Goal: Obtain resource: Download file/media

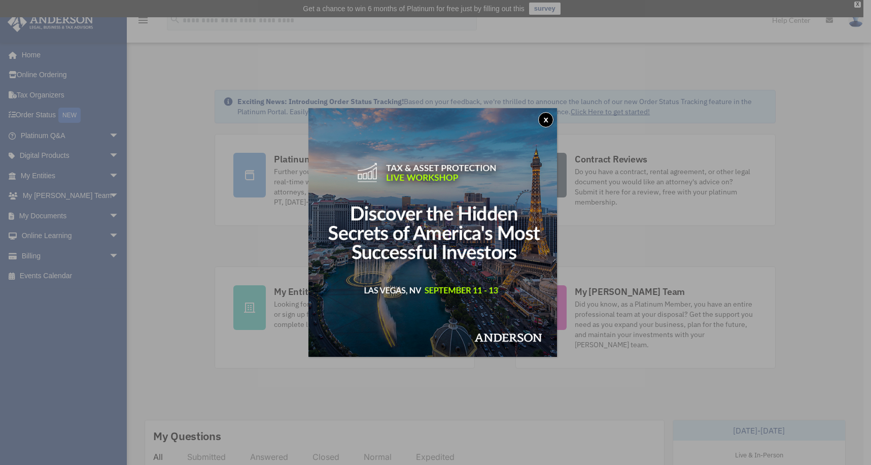
click at [548, 116] on button "x" at bounding box center [545, 119] width 15 height 15
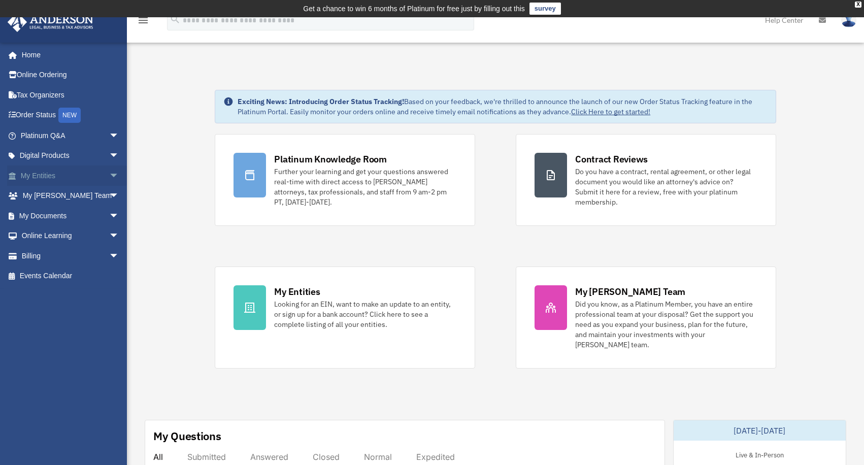
click at [91, 174] on link "My Entities arrow_drop_down" at bounding box center [70, 175] width 127 height 20
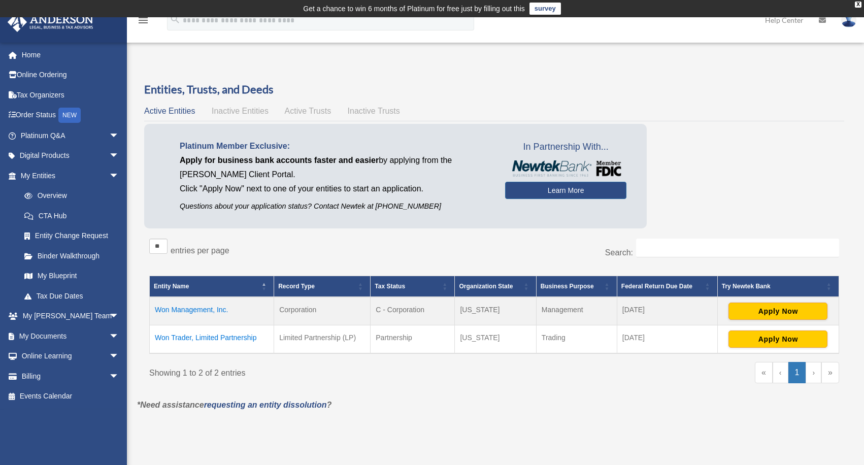
click at [212, 337] on td "Won Trader, Limited Partnership" at bounding box center [212, 339] width 124 height 28
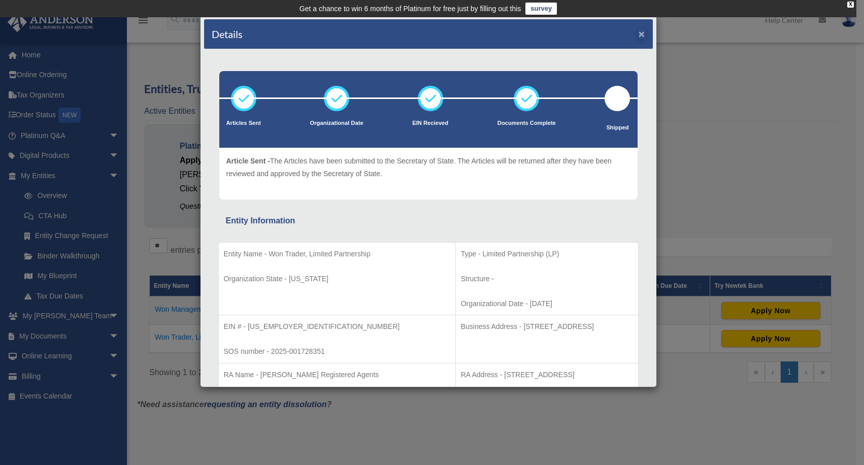
click at [638, 35] on button "×" at bounding box center [641, 33] width 7 height 11
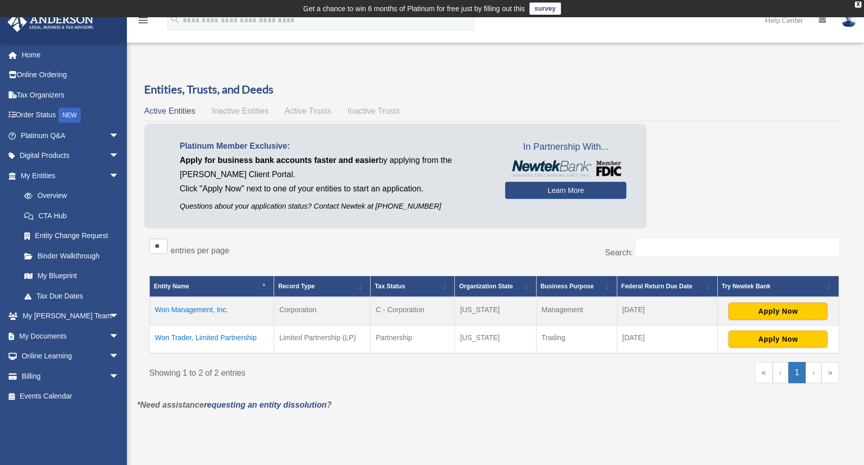
click at [427, 373] on div "Showing 1 to 2 of 2 entries" at bounding box center [317, 371] width 337 height 18
click at [56, 330] on link "My Documents arrow_drop_down" at bounding box center [70, 336] width 127 height 20
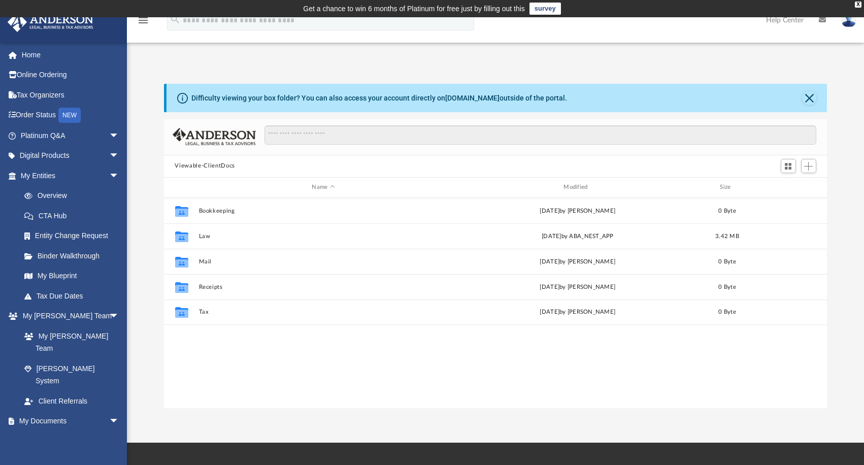
scroll to position [8, 8]
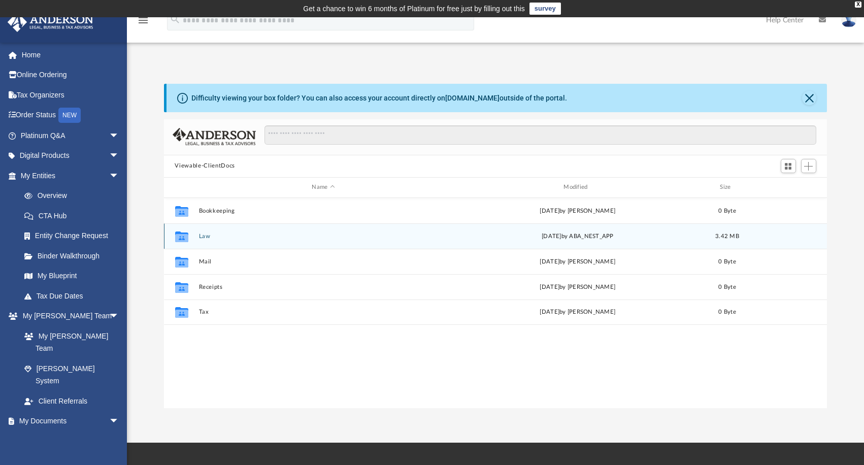
click at [365, 234] on button "Law" at bounding box center [323, 236] width 250 height 7
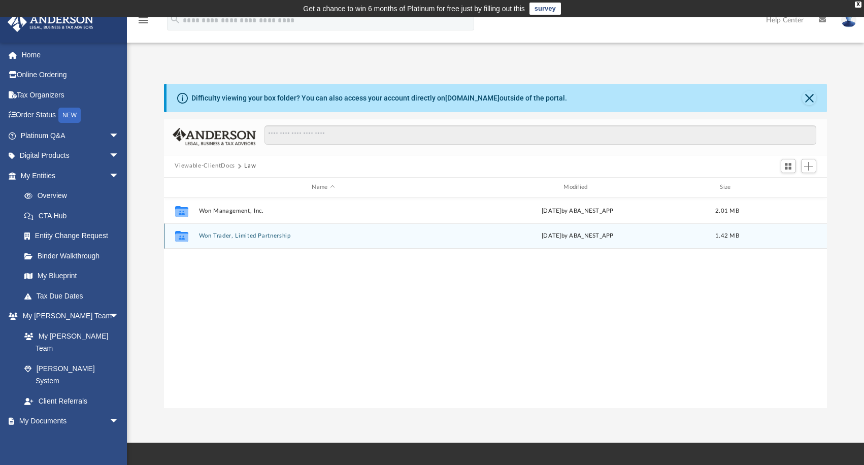
click at [261, 236] on button "Won Trader, Limited Partnership" at bounding box center [323, 235] width 250 height 7
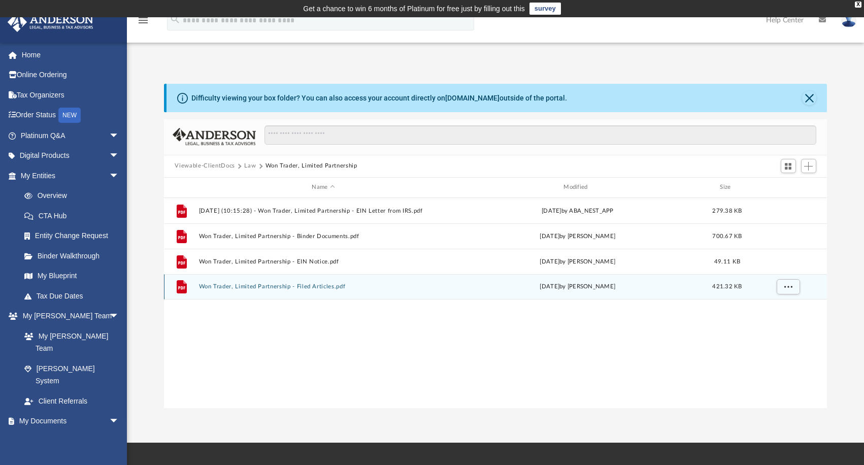
click at [281, 286] on button "Won Trader, Limited Partnership - Filed Articles.pdf" at bounding box center [323, 286] width 250 height 7
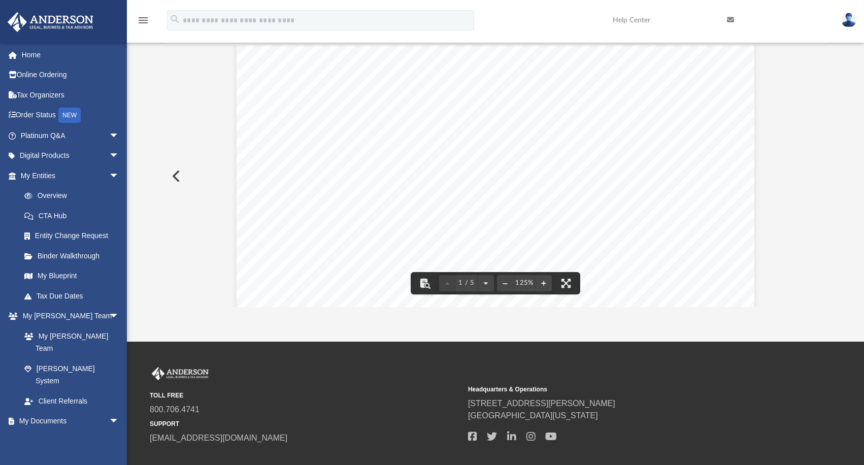
scroll to position [0, 0]
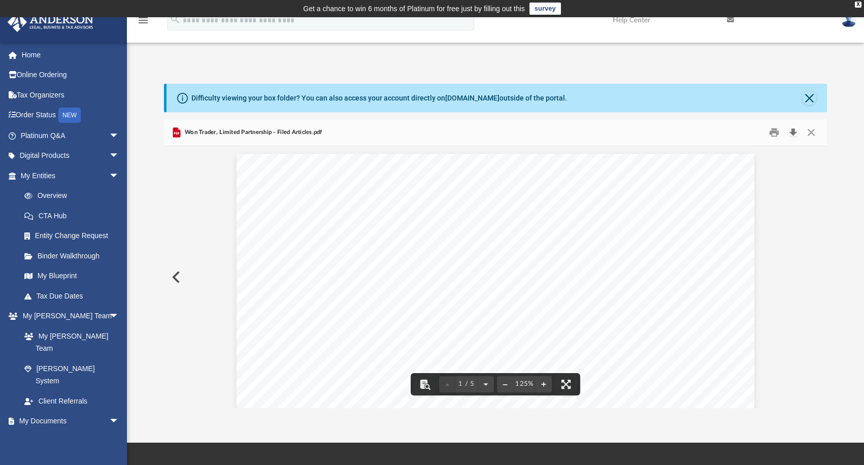
click at [797, 133] on button "Download" at bounding box center [793, 132] width 18 height 16
click at [179, 276] on button "Preview" at bounding box center [175, 277] width 22 height 28
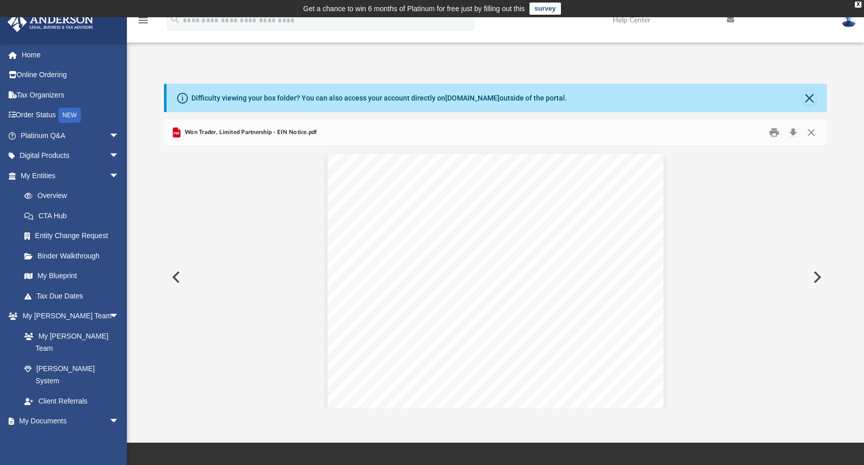
click at [179, 274] on button "Preview" at bounding box center [175, 277] width 22 height 28
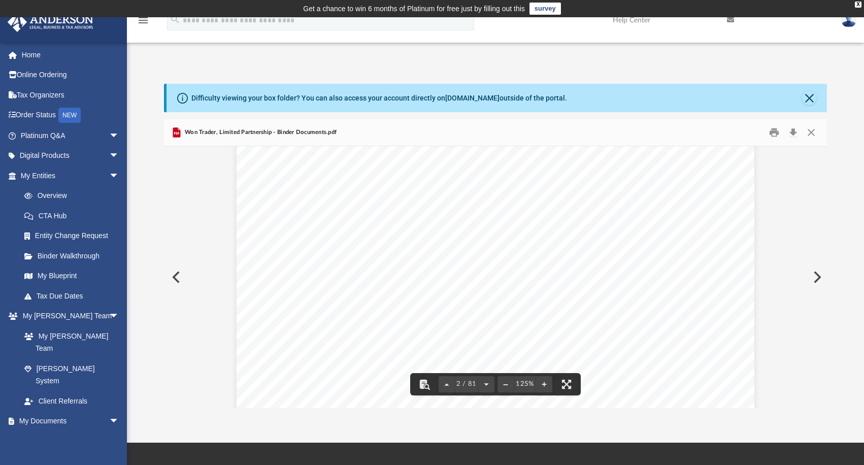
scroll to position [966, 0]
click at [538, 295] on div "Overview of Won Trader, Limited Partnership Entity Formation Information State …" at bounding box center [495, 208] width 518 height 670
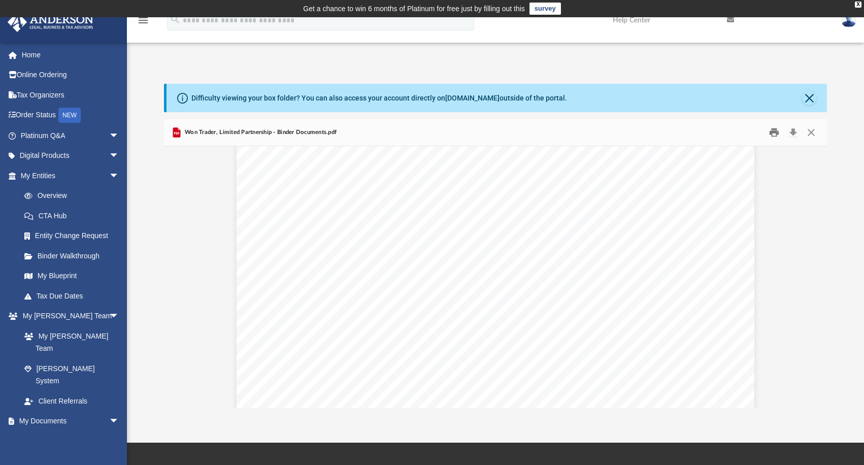
click at [774, 138] on button "Print" at bounding box center [774, 132] width 20 height 16
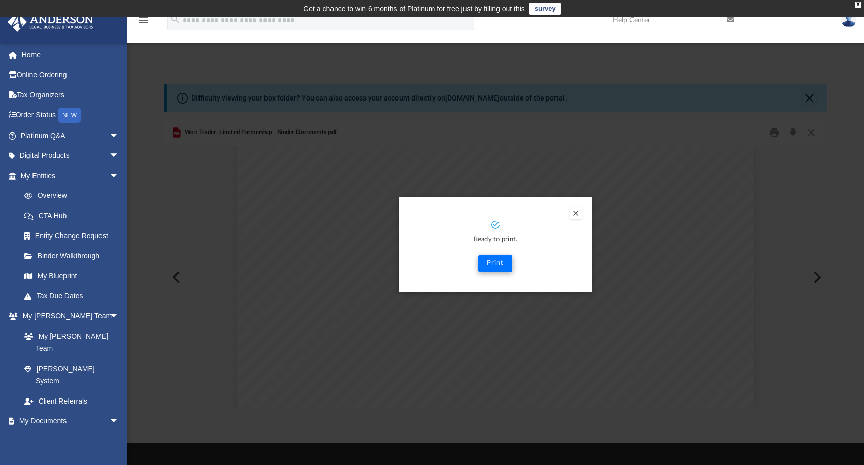
click at [498, 265] on button "Print" at bounding box center [495, 263] width 34 height 16
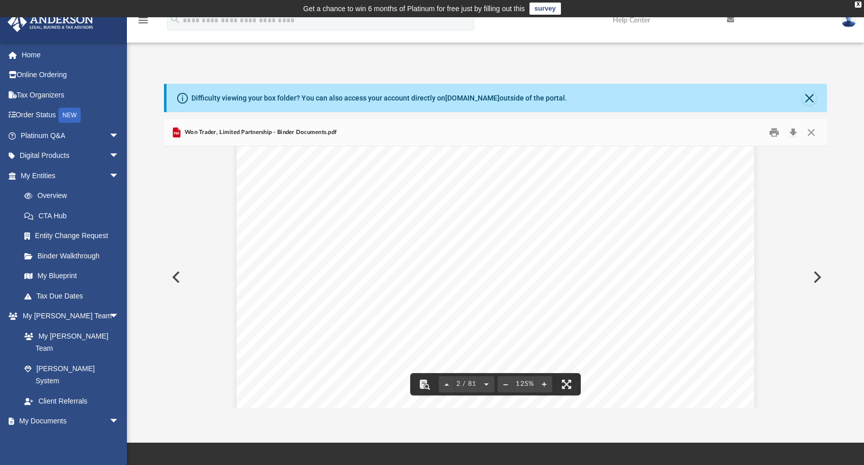
click at [251, 185] on div "Overview of Won Trader, Limited Partnership Entity Formation Information State …" at bounding box center [495, 379] width 518 height 670
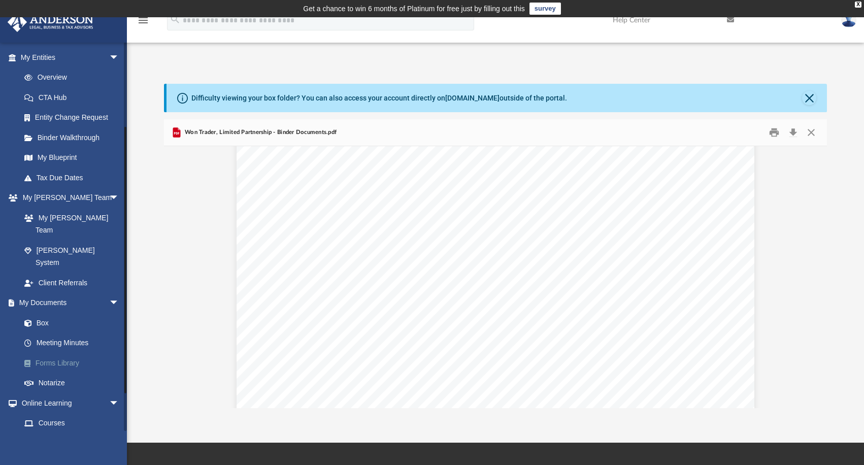
scroll to position [120, 0]
click at [44, 291] on link "My Documents arrow_drop_down" at bounding box center [70, 301] width 127 height 20
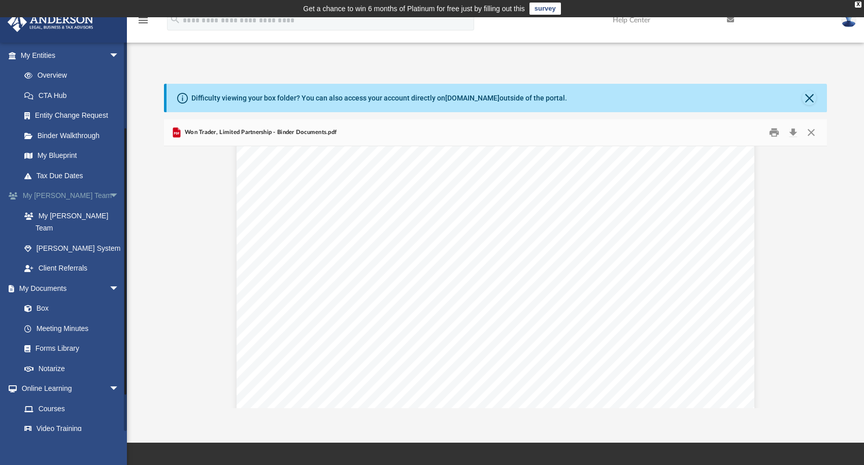
click at [53, 191] on link "My Anderson Team arrow_drop_down" at bounding box center [70, 196] width 127 height 20
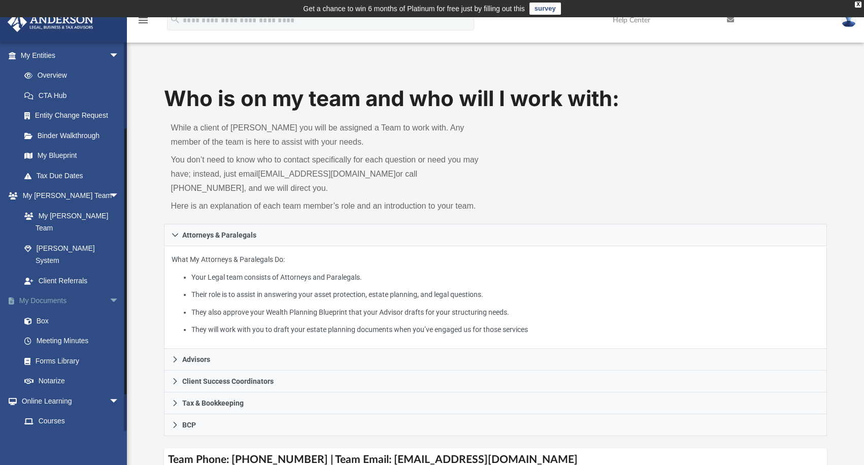
click at [51, 291] on link "My Documents arrow_drop_down" at bounding box center [70, 301] width 127 height 20
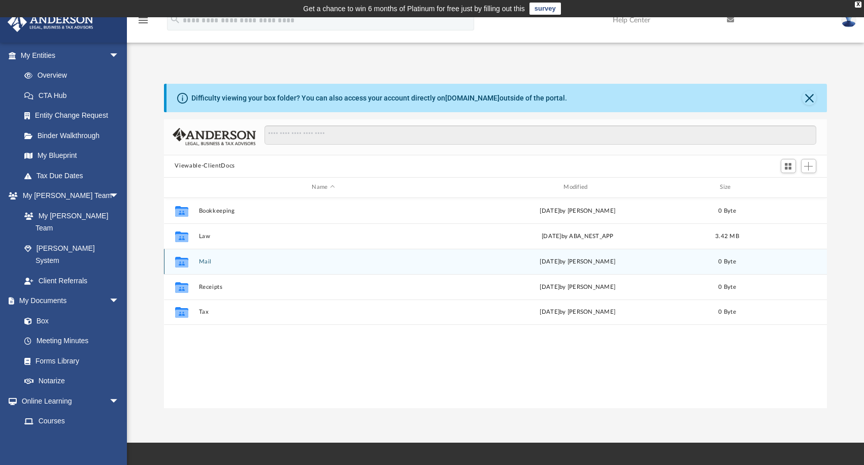
scroll to position [223, 656]
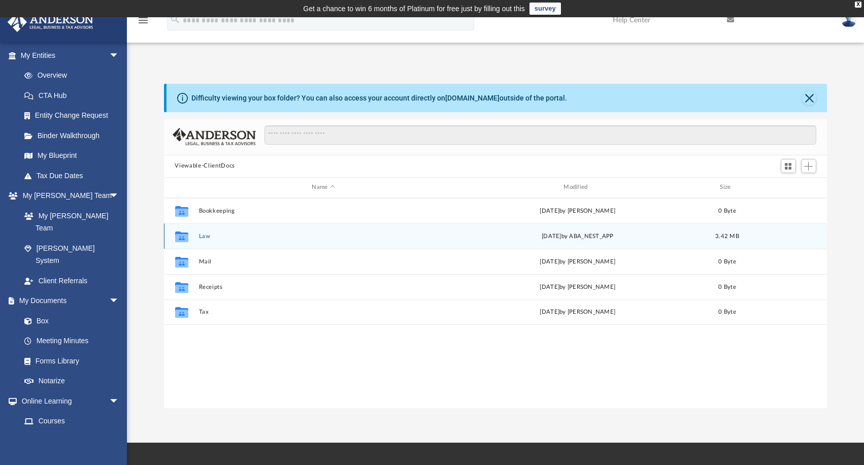
click at [292, 247] on div "Collaborated Folder Law Tue Aug 5 2025 by ABA_NEST_APP 3.42 MB" at bounding box center [495, 235] width 663 height 25
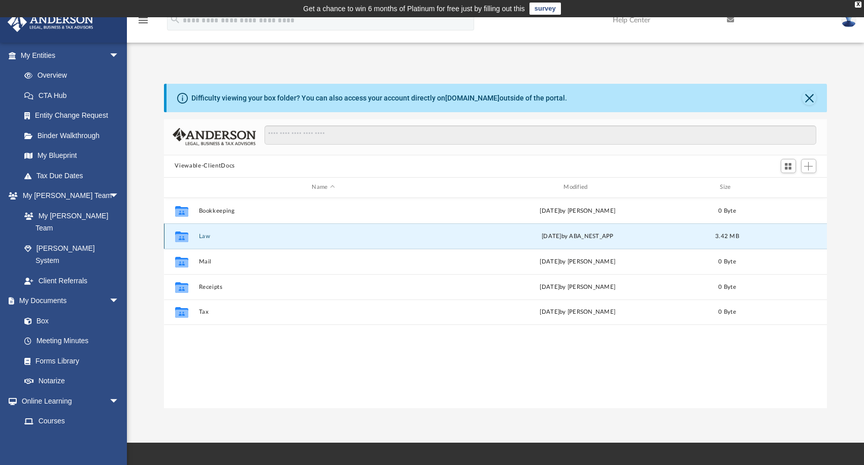
click at [292, 247] on div "Collaborated Folder Law Tue Aug 5 2025 by ABA_NEST_APP 3.42 MB" at bounding box center [495, 235] width 663 height 25
click at [395, 234] on button "Law" at bounding box center [323, 236] width 250 height 7
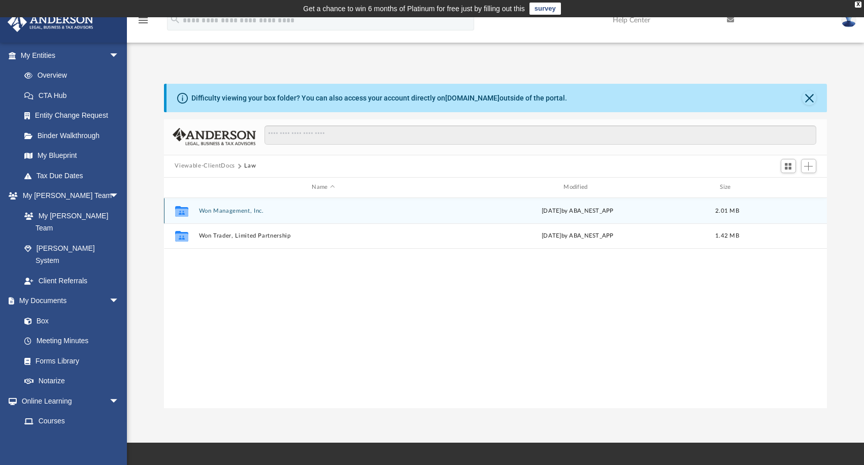
click at [244, 208] on button "Won Management, Inc." at bounding box center [323, 211] width 250 height 7
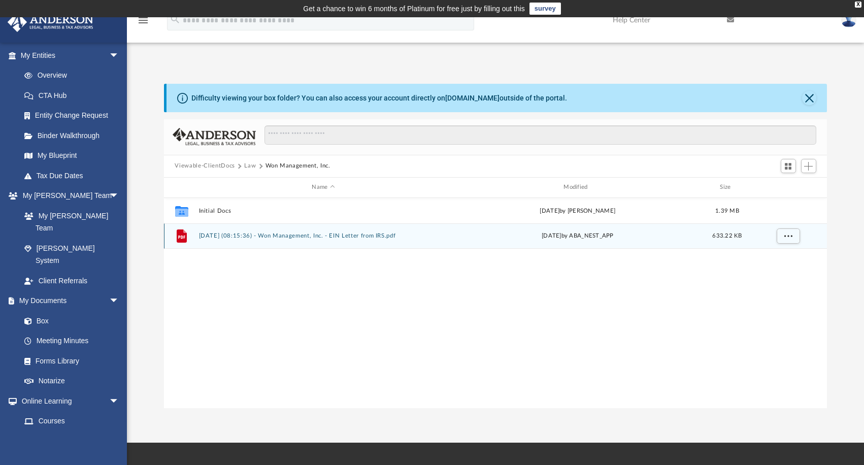
click at [237, 236] on button "2025.08.05 (08:15:36) - Won Management, Inc. - EIN Letter from IRS.pdf" at bounding box center [323, 235] width 250 height 7
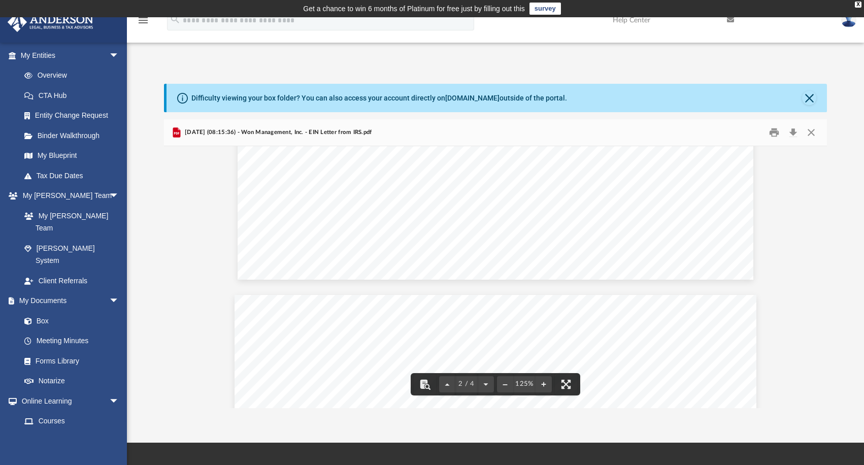
scroll to position [871, 0]
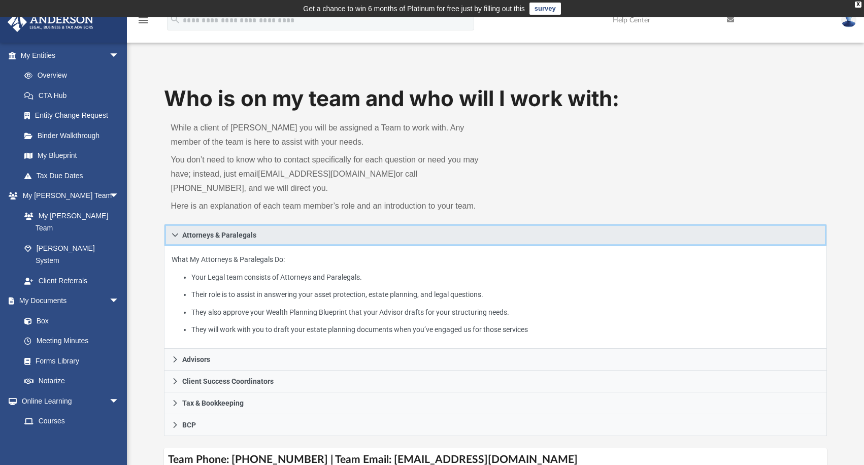
click at [416, 234] on link "Attorneys & Paralegals" at bounding box center [495, 235] width 663 height 22
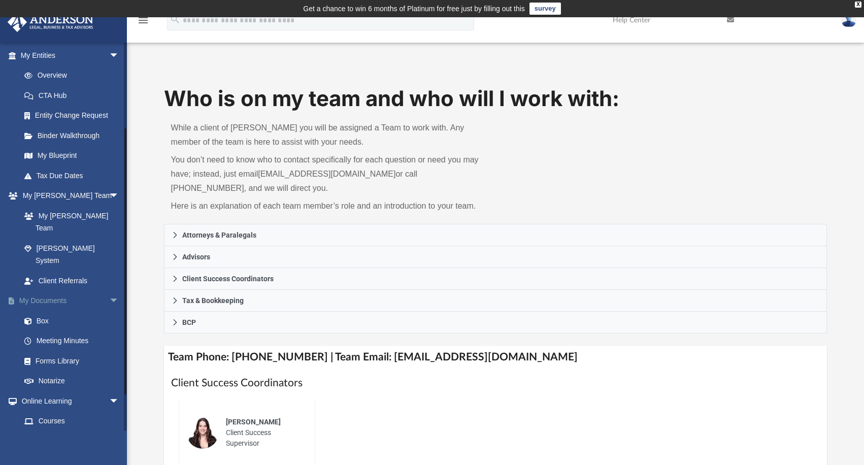
click at [54, 291] on link "My Documents arrow_drop_down" at bounding box center [70, 301] width 127 height 20
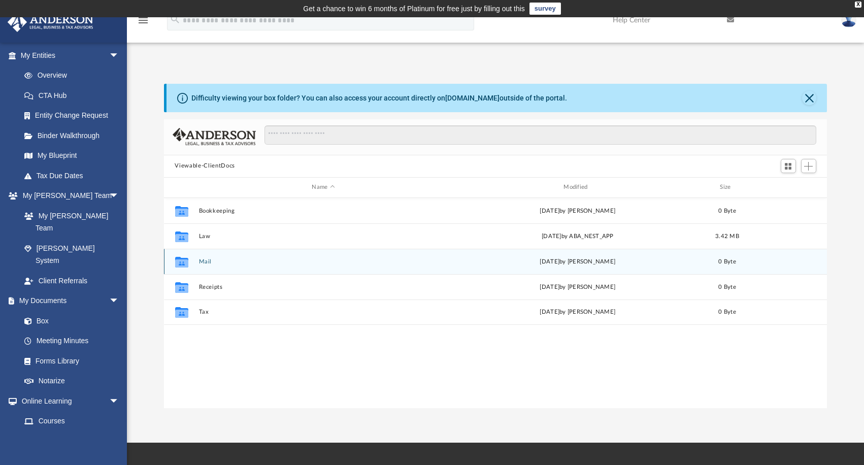
scroll to position [223, 656]
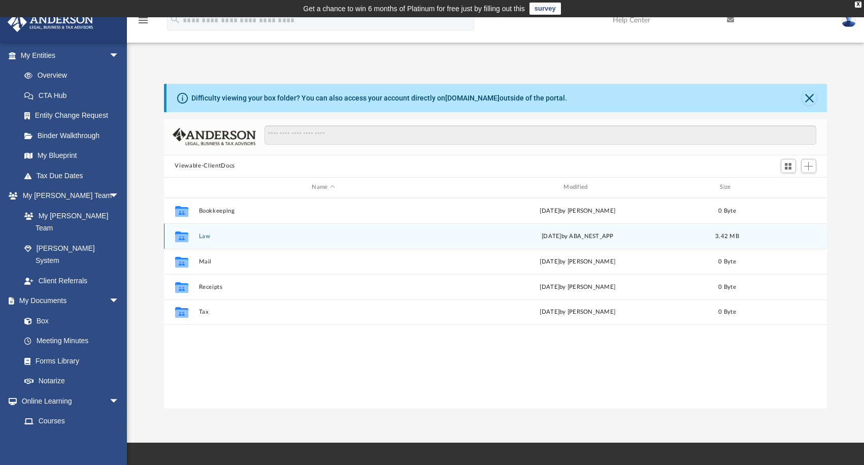
click at [260, 241] on div "Collaborated Folder Law Tue Aug 5 2025 by ABA_NEST_APP 3.42 MB" at bounding box center [495, 235] width 663 height 25
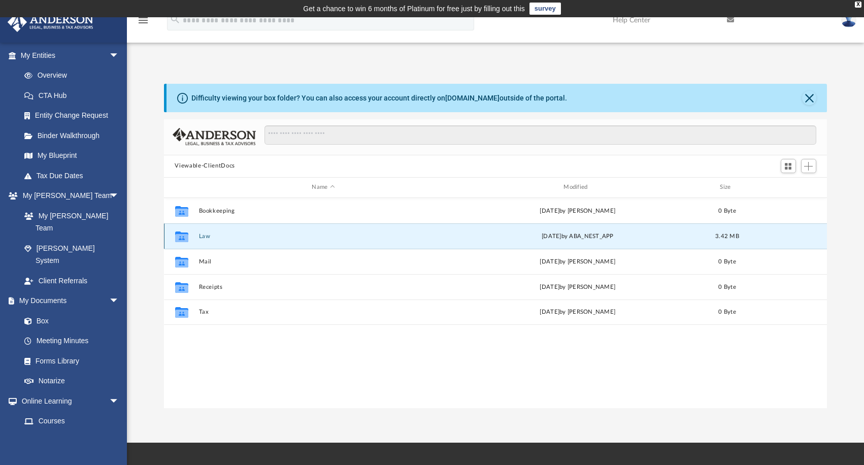
click at [260, 241] on div "Collaborated Folder Law Tue Aug 5 2025 by ABA_NEST_APP 3.42 MB" at bounding box center [495, 235] width 663 height 25
click at [412, 235] on button "Law" at bounding box center [323, 236] width 250 height 7
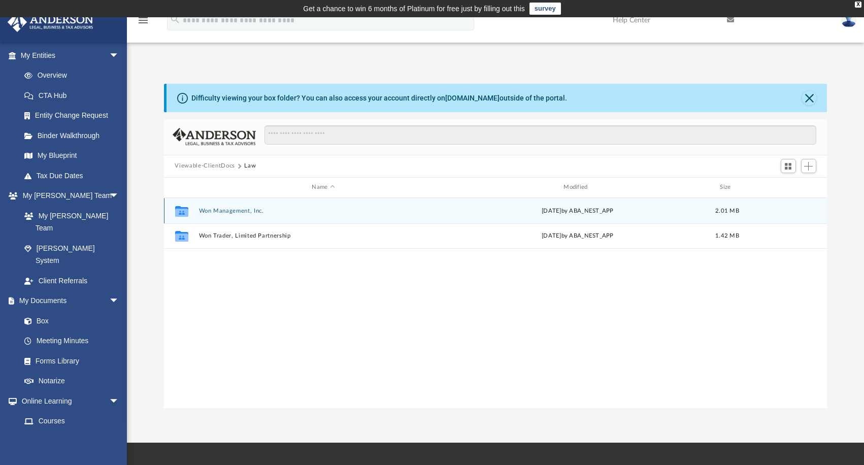
click at [244, 209] on button "Won Management, Inc." at bounding box center [323, 211] width 250 height 7
click at [216, 210] on button "Initial Docs" at bounding box center [323, 211] width 250 height 7
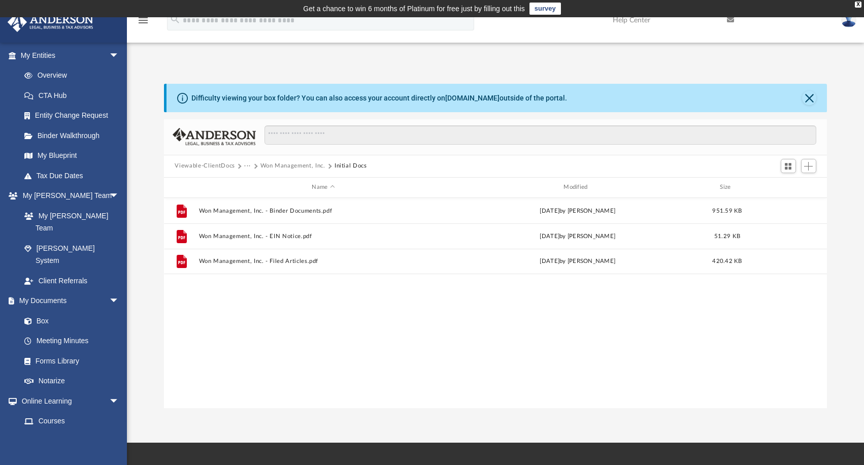
click at [251, 312] on div "File Won Management, Inc. - Binder Documents.pdf Mon Jul 28 2025 by Marielle Pa…" at bounding box center [495, 303] width 663 height 211
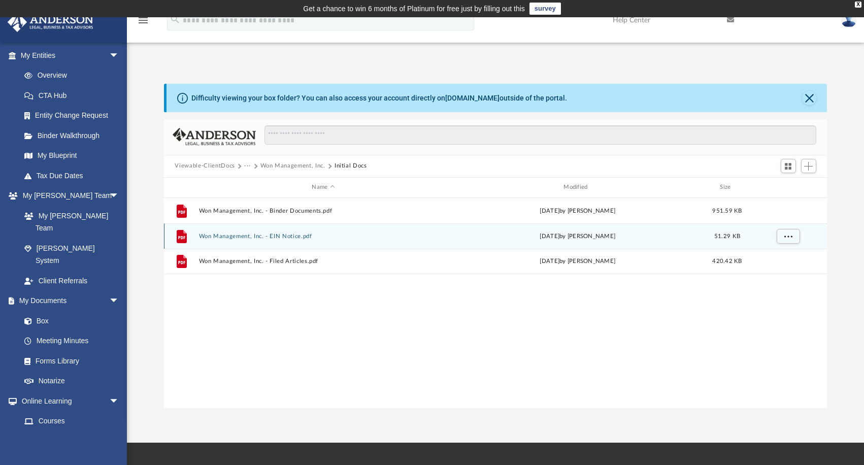
click at [212, 235] on button "Won Management, Inc. - EIN Notice.pdf" at bounding box center [323, 236] width 250 height 7
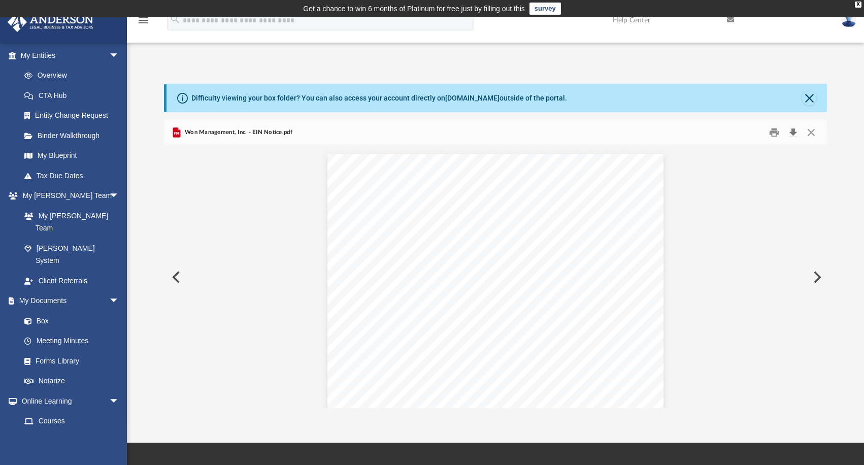
click at [795, 129] on button "Download" at bounding box center [793, 132] width 18 height 16
click at [175, 278] on button "Preview" at bounding box center [175, 277] width 22 height 28
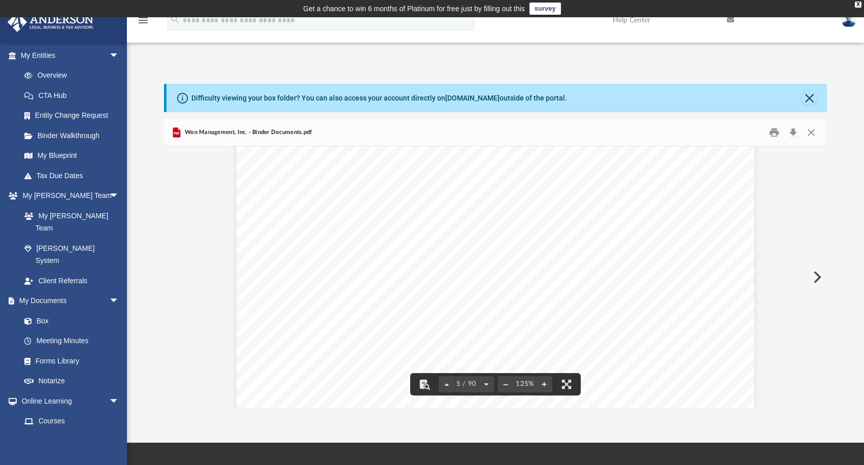
scroll to position [2904, 0]
click at [391, 256] on div "Overview of Won Management, Inc. Entity Formation Information State of Organiza…" at bounding box center [495, 324] width 518 height 670
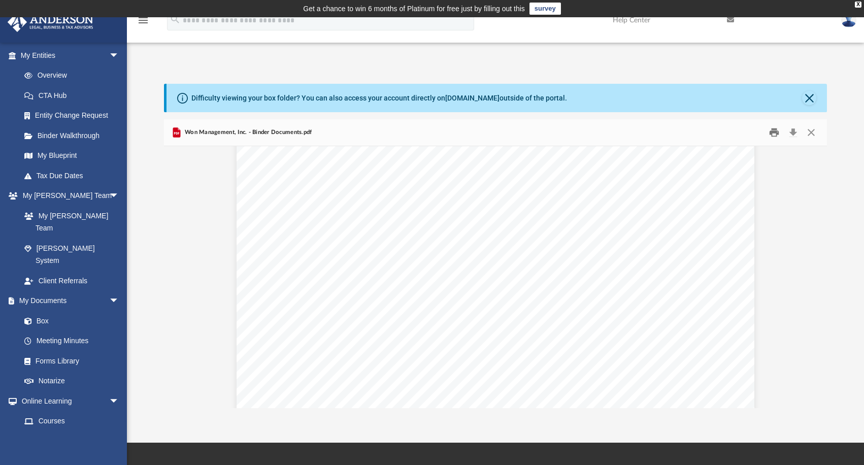
click at [769, 132] on button "Print" at bounding box center [774, 132] width 20 height 16
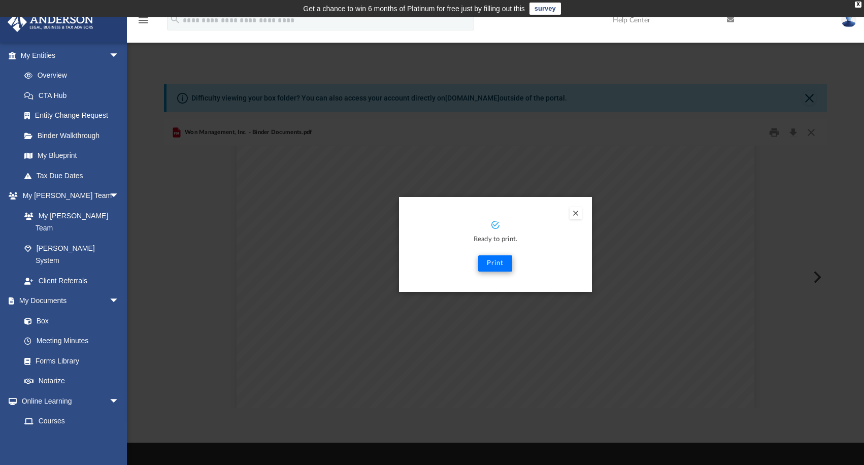
click at [493, 266] on button "Print" at bounding box center [495, 263] width 34 height 16
